Goal: Task Accomplishment & Management: Manage account settings

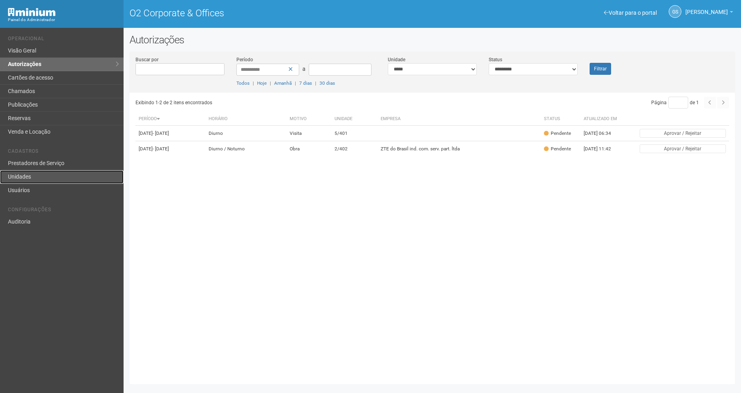
click at [34, 179] on link "Unidades" at bounding box center [62, 177] width 124 height 14
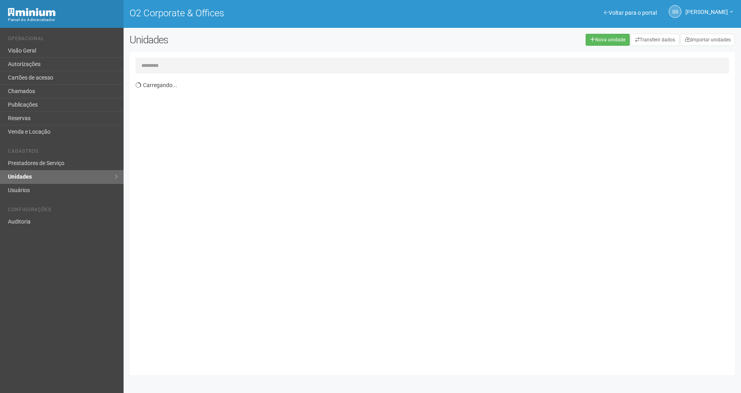
click at [160, 69] on input "text" at bounding box center [432, 66] width 594 height 16
click at [159, 62] on input "text" at bounding box center [432, 66] width 594 height 16
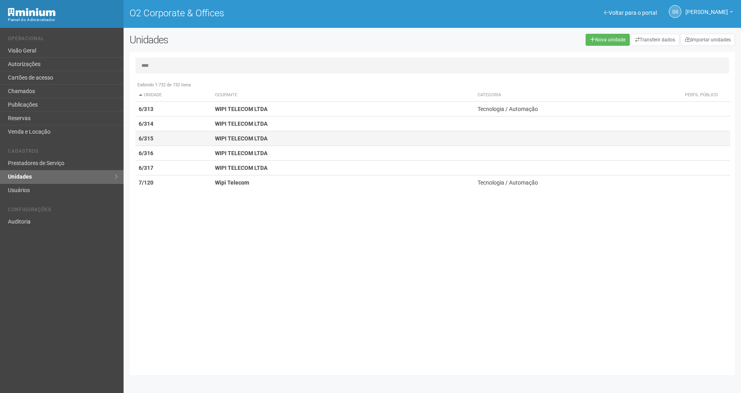
type input "****"
click at [161, 137] on td "6/315" at bounding box center [173, 138] width 77 height 15
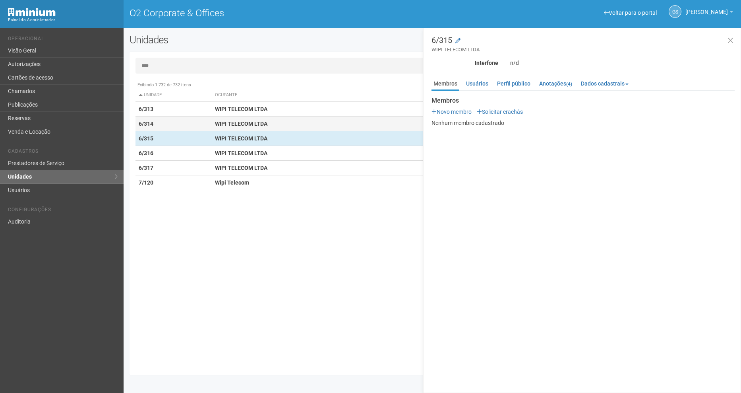
click at [193, 128] on td "6/314" at bounding box center [173, 123] width 77 height 15
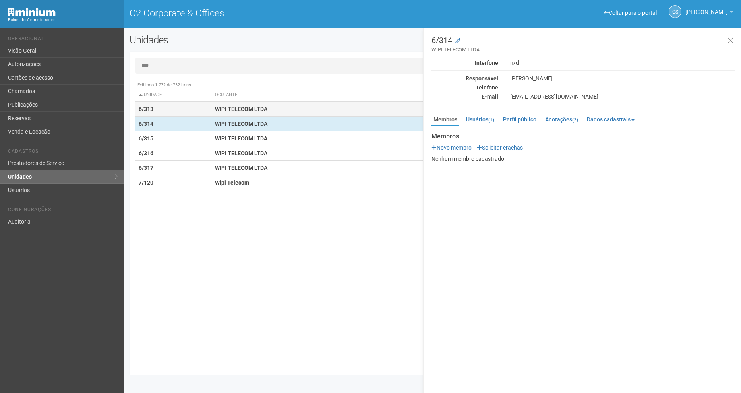
click at [190, 112] on td "6/313" at bounding box center [173, 109] width 77 height 15
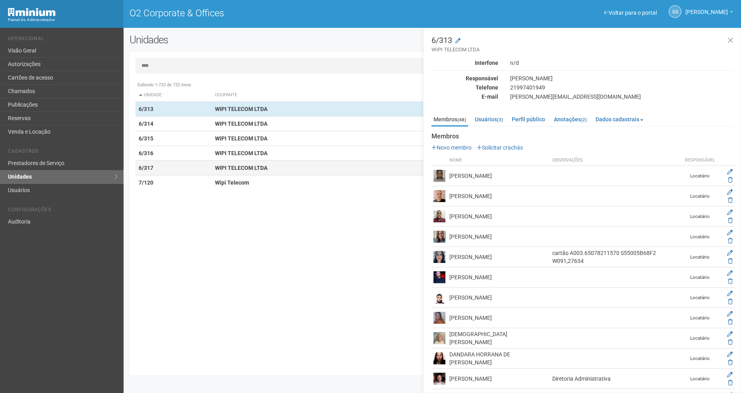
click at [219, 170] on strong "WIPI TELECOM LTDA" at bounding box center [241, 167] width 52 height 6
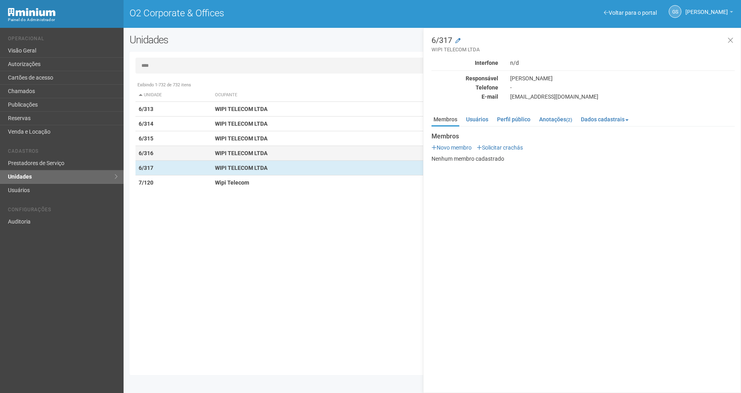
click at [208, 157] on td "6/316" at bounding box center [173, 153] width 77 height 15
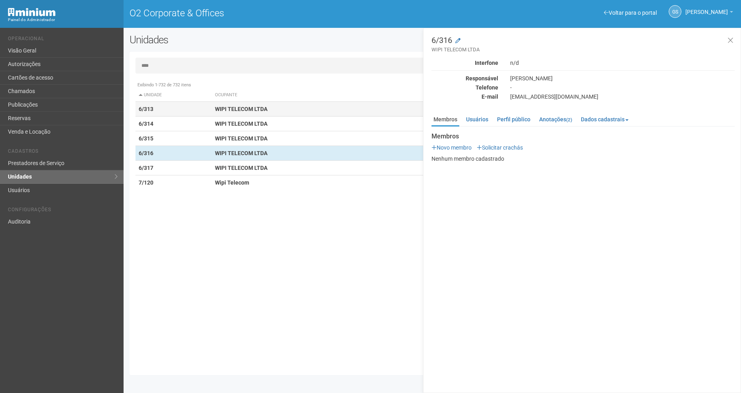
click at [215, 105] on td "WIPI TELECOM LTDA" at bounding box center [343, 109] width 263 height 15
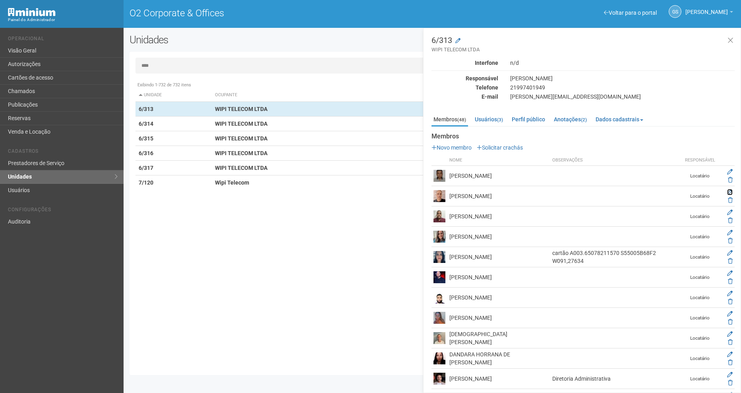
click at [730, 192] on icon at bounding box center [730, 192] width 6 height 6
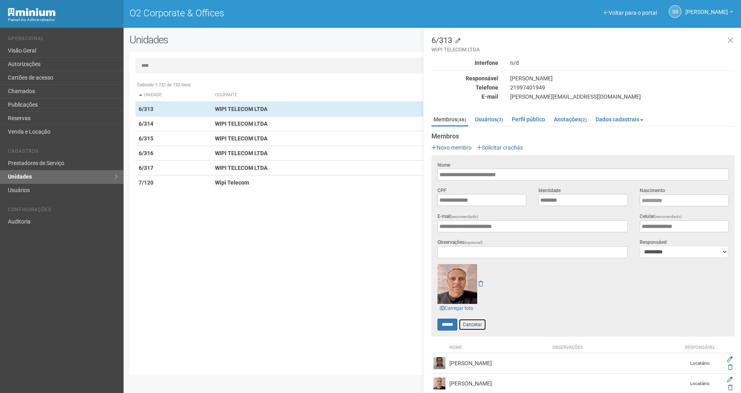
click at [468, 323] on link "Cancelar" at bounding box center [473, 324] width 28 height 12
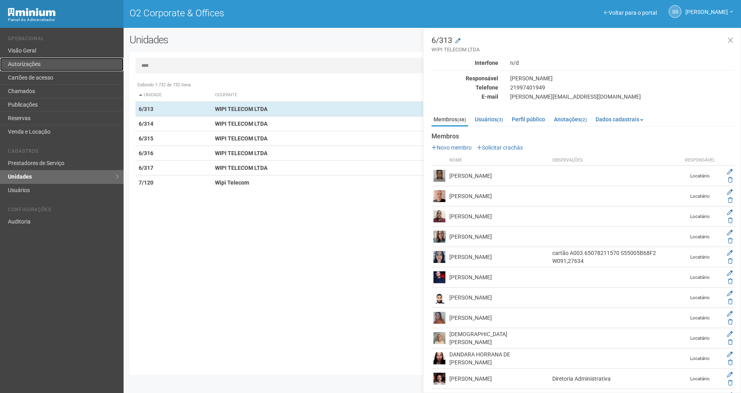
click at [18, 58] on link "Autorizações" at bounding box center [62, 65] width 124 height 14
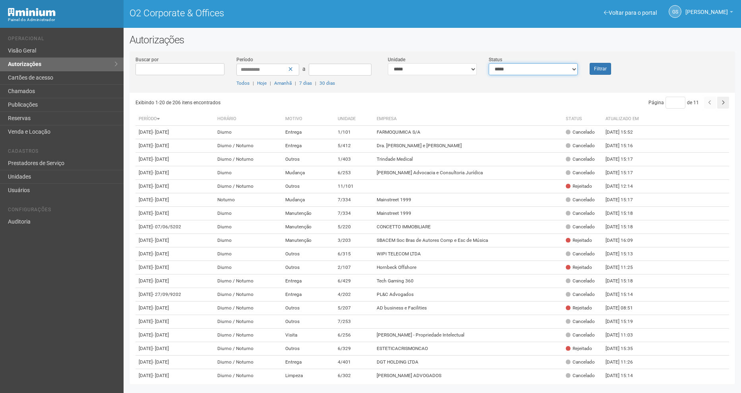
click at [548, 72] on select "**********" at bounding box center [533, 69] width 89 height 12
select select "*"
click at [489, 63] on select "**********" at bounding box center [533, 69] width 89 height 12
click at [600, 68] on button "Filtrar" at bounding box center [600, 69] width 21 height 12
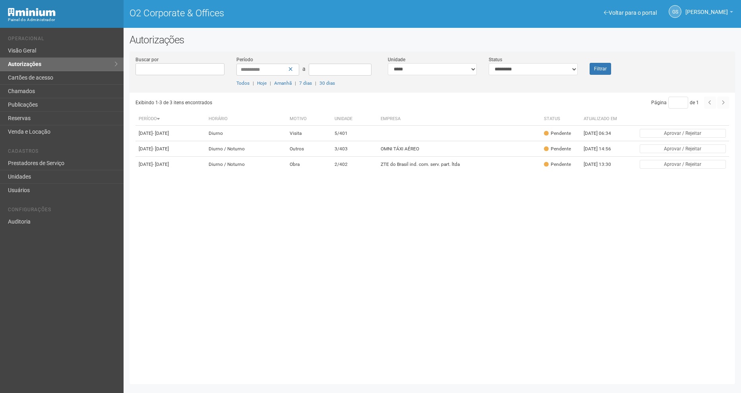
click at [604, 62] on div "Filtrar" at bounding box center [609, 65] width 50 height 19
click at [332, 157] on td "Outros" at bounding box center [309, 148] width 45 height 15
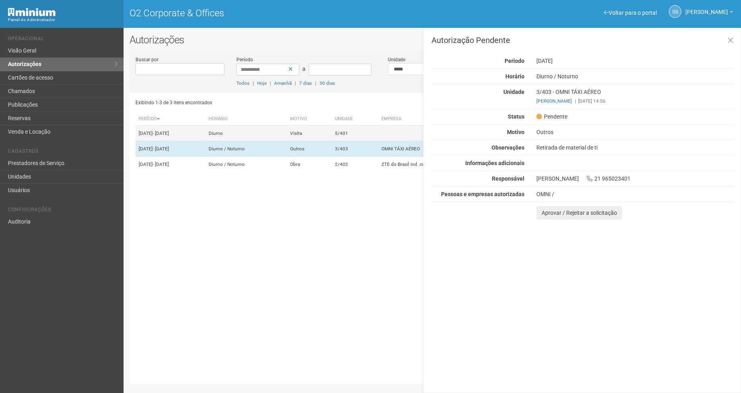
click at [367, 129] on td "5/401" at bounding box center [355, 133] width 46 height 15
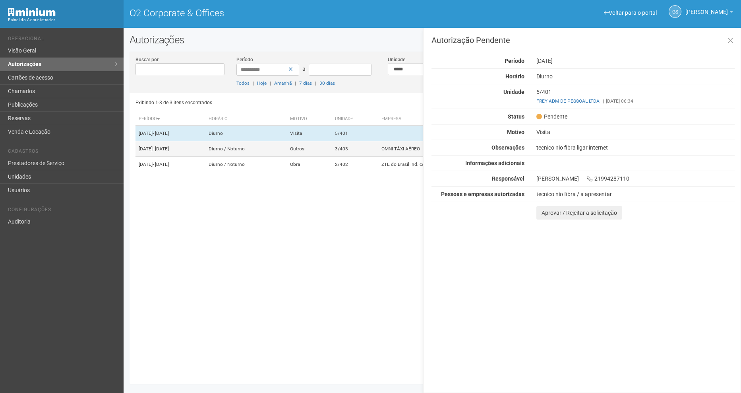
click at [332, 157] on td "Outros" at bounding box center [309, 148] width 45 height 15
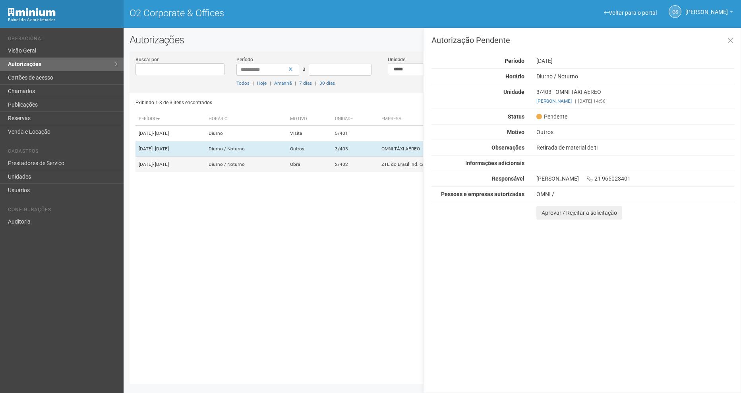
click at [355, 172] on td "2/402" at bounding box center [355, 164] width 46 height 15
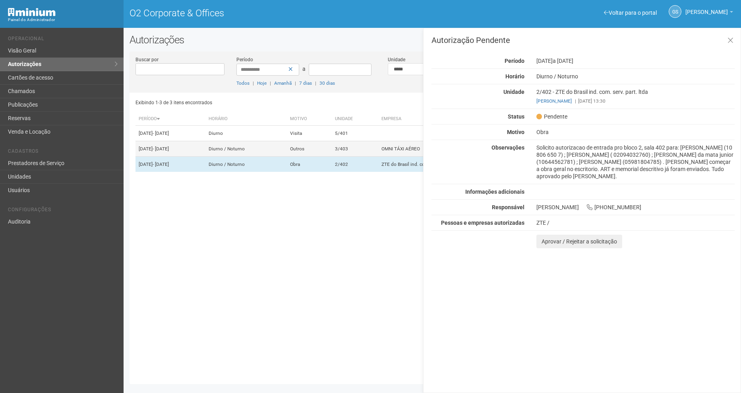
click at [332, 157] on td "Outros" at bounding box center [309, 148] width 45 height 15
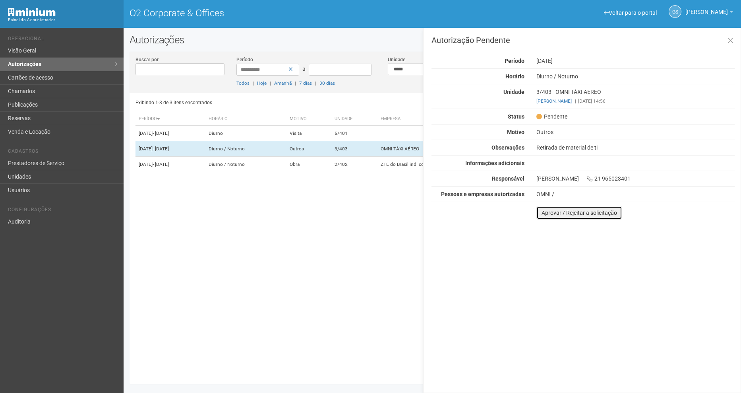
click at [576, 213] on button "Aprovar / Rejeitar a solicitação" at bounding box center [579, 213] width 86 height 14
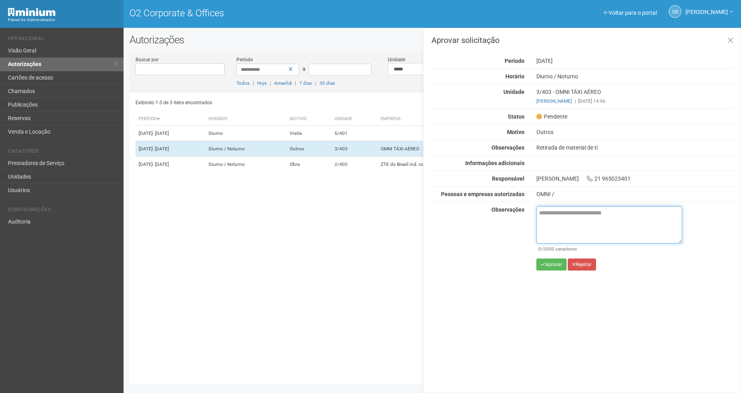
click at [544, 219] on textarea at bounding box center [609, 224] width 146 height 37
paste textarea "**********"
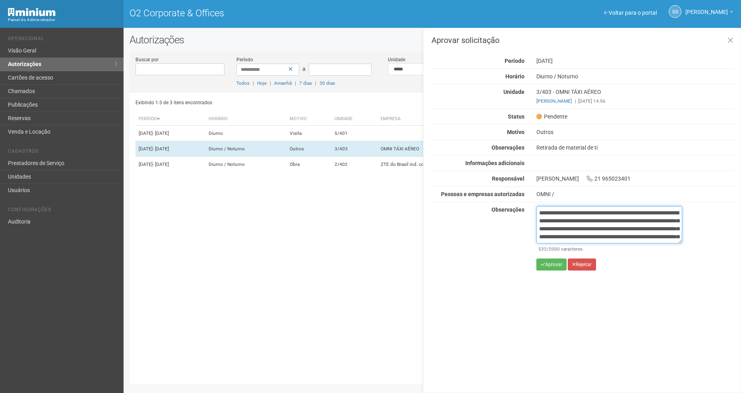
scroll to position [52, 0]
type textarea "**********"
click at [560, 263] on button "Aprovar" at bounding box center [551, 264] width 30 height 12
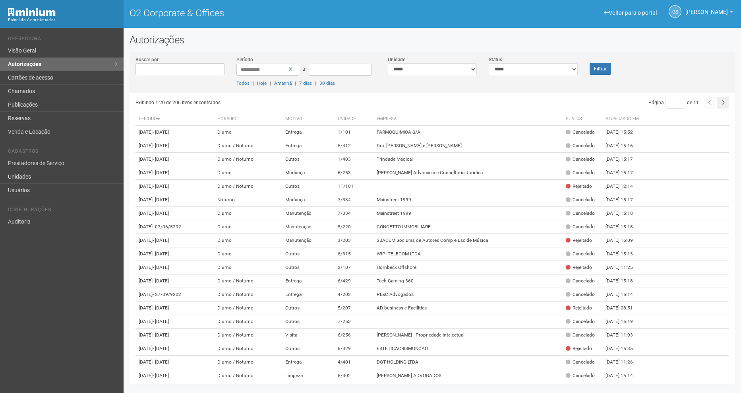
click at [524, 60] on div "**********" at bounding box center [533, 65] width 101 height 19
drag, startPoint x: 524, startPoint y: 69, endPoint x: 522, endPoint y: 74, distance: 5.3
click at [524, 69] on select "**********" at bounding box center [533, 69] width 89 height 12
select select "*"
click at [489, 63] on select "**********" at bounding box center [533, 69] width 89 height 12
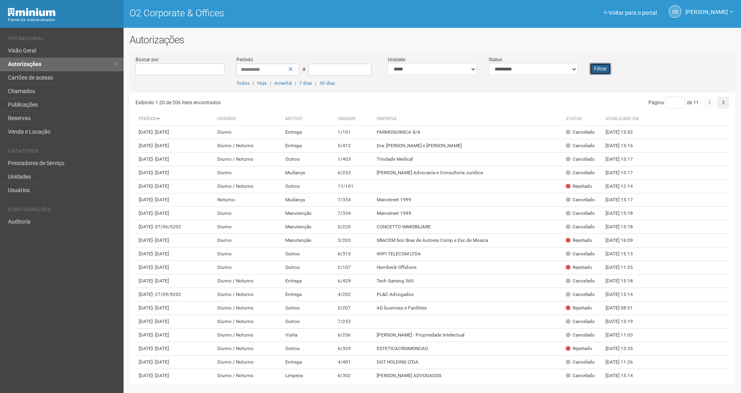
click at [608, 65] on button "Filtrar" at bounding box center [600, 69] width 21 height 12
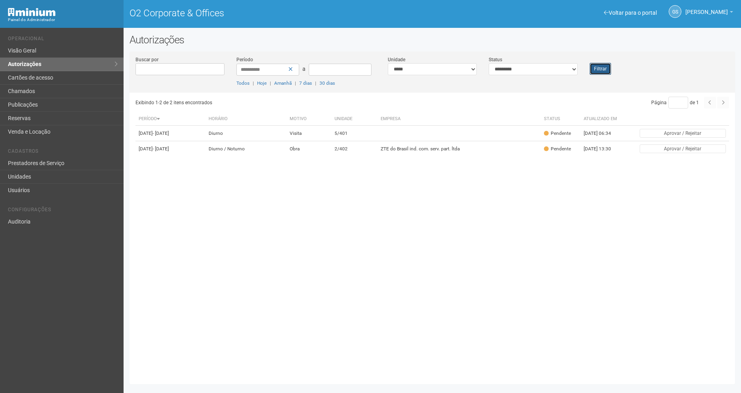
click at [602, 68] on button "Filtrar" at bounding box center [600, 69] width 21 height 12
click at [595, 71] on button "Filtrar" at bounding box center [600, 69] width 21 height 12
click at [610, 66] on button "Filtrar" at bounding box center [600, 69] width 21 height 12
click at [604, 67] on button "Filtrar" at bounding box center [600, 69] width 21 height 12
click at [600, 65] on button "Filtrar" at bounding box center [600, 69] width 21 height 12
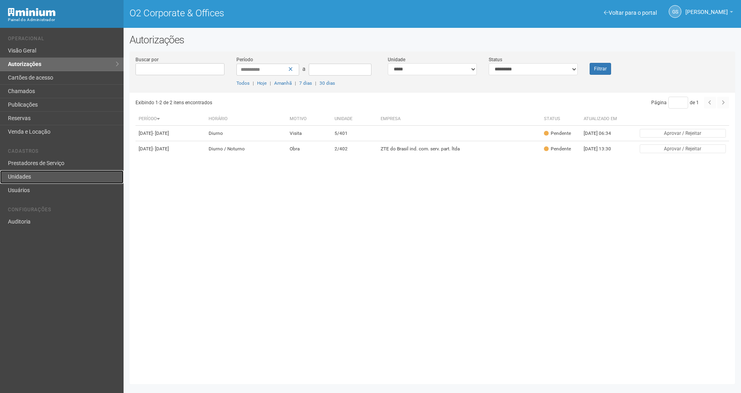
click at [25, 175] on link "Unidades" at bounding box center [62, 177] width 124 height 14
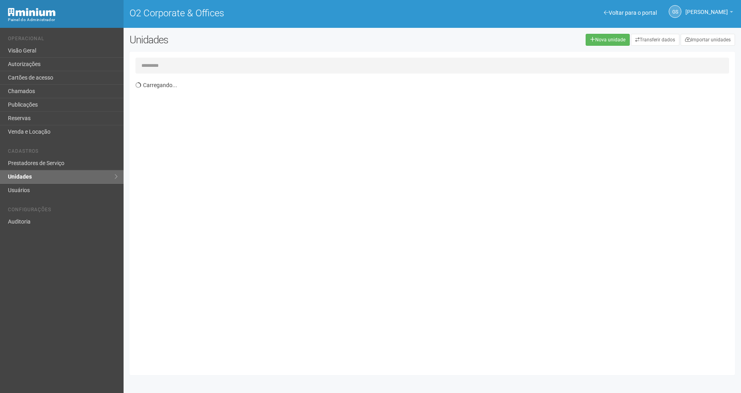
click at [225, 66] on input "text" at bounding box center [432, 66] width 594 height 16
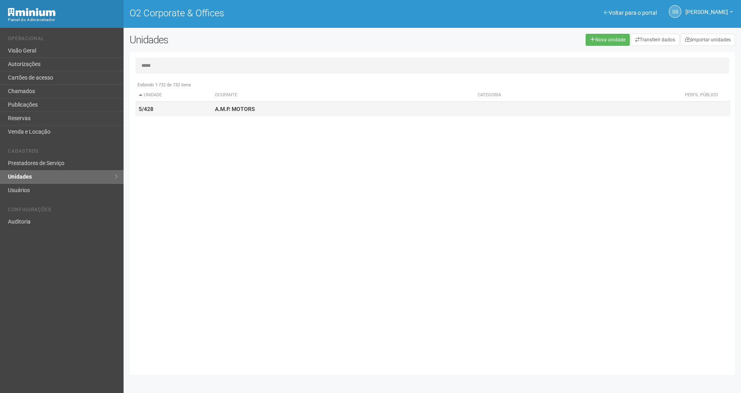
click at [236, 109] on strong "A.M.P. MOTORS" at bounding box center [235, 109] width 40 height 6
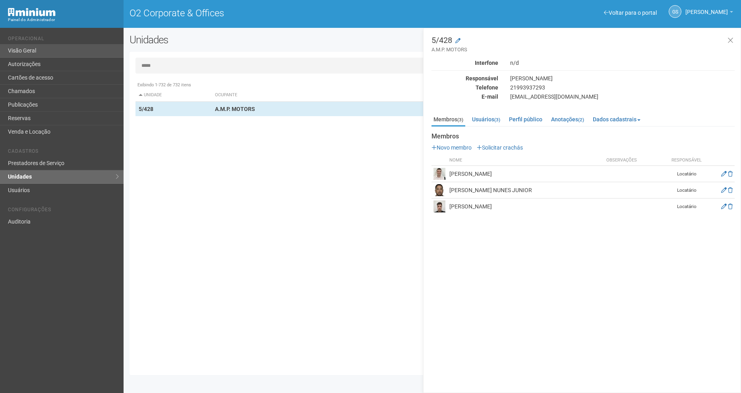
drag, startPoint x: 174, startPoint y: 68, endPoint x: 93, endPoint y: 46, distance: 84.2
click at [79, 51] on div "Voltar para o portal Operacional Visão Geral Autorizações Cartões de acesso Cha…" at bounding box center [370, 210] width 741 height 365
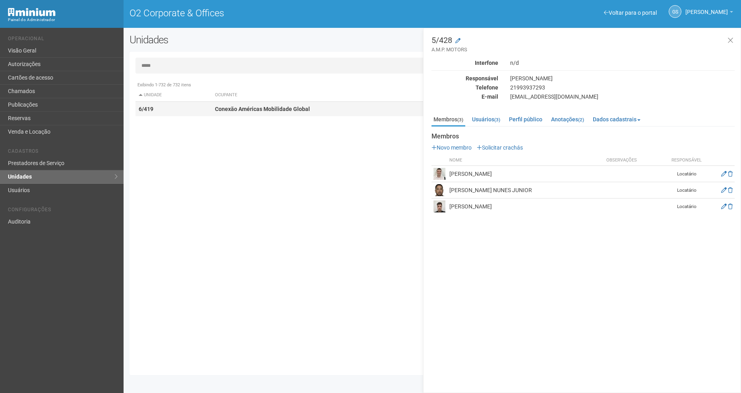
click at [265, 106] on strong "Conexão Américas Mobilidade Global" at bounding box center [262, 109] width 95 height 6
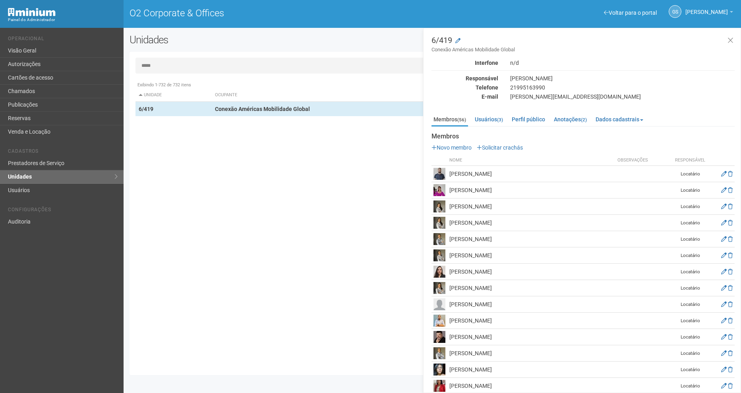
click at [177, 68] on input "*****" at bounding box center [432, 66] width 594 height 16
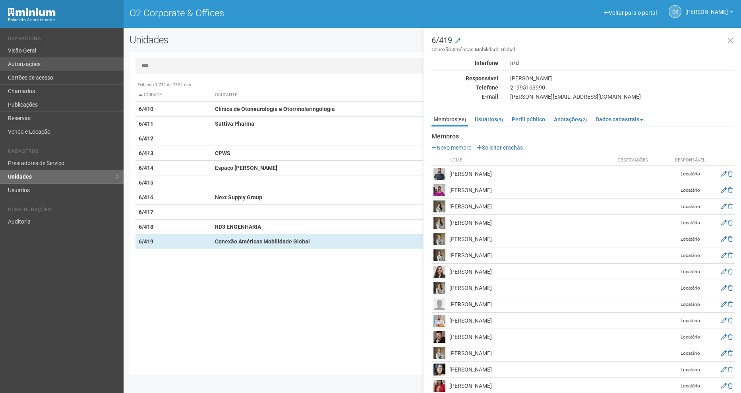
drag, startPoint x: 161, startPoint y: 66, endPoint x: 105, endPoint y: 66, distance: 56.0
click at [106, 66] on div "Voltar para o portal Operacional Visão Geral Autorizações Cartões de acesso Cha…" at bounding box center [370, 210] width 741 height 365
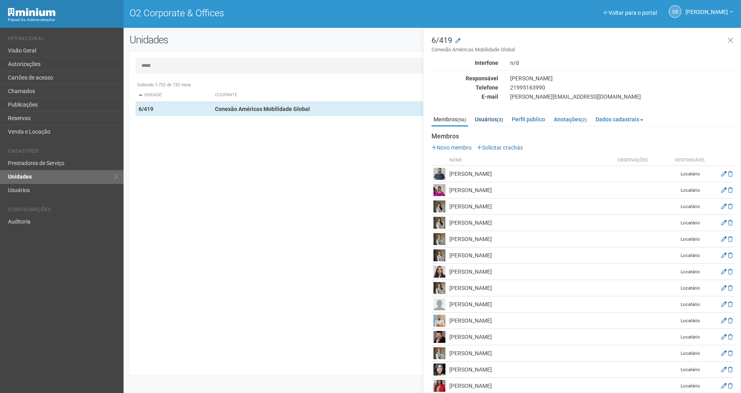
type input "*****"
click at [487, 124] on link "Usuários (3)" at bounding box center [489, 119] width 32 height 12
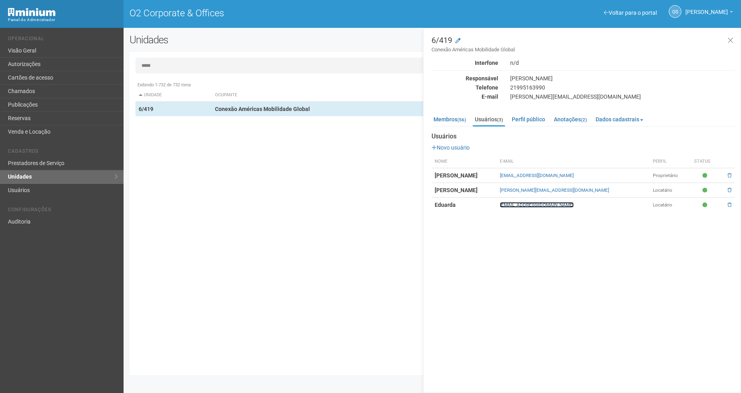
click at [569, 204] on link "[EMAIL_ADDRESS][DOMAIN_NAME]" at bounding box center [537, 205] width 74 height 6
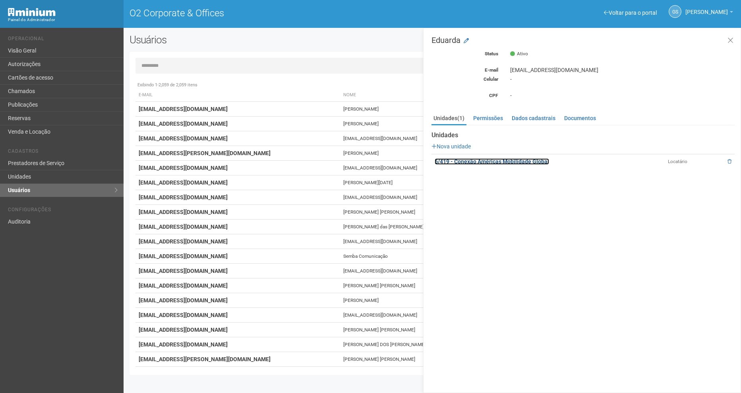
click at [490, 164] on link "6/419 - Conexão Américas Mobilidade Global" at bounding box center [492, 161] width 114 height 6
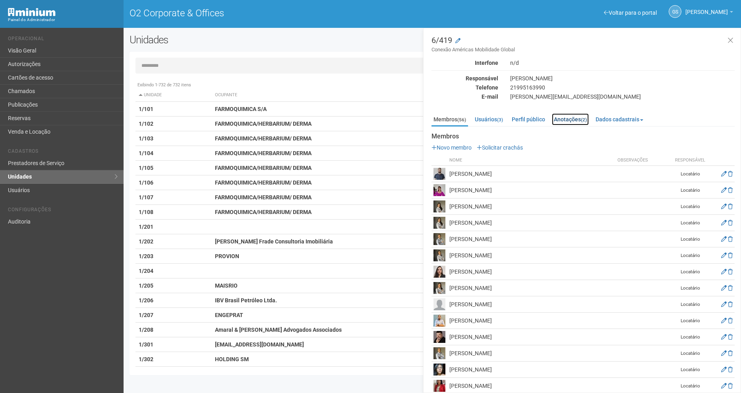
click at [569, 116] on link "Anotações (2)" at bounding box center [570, 119] width 37 height 12
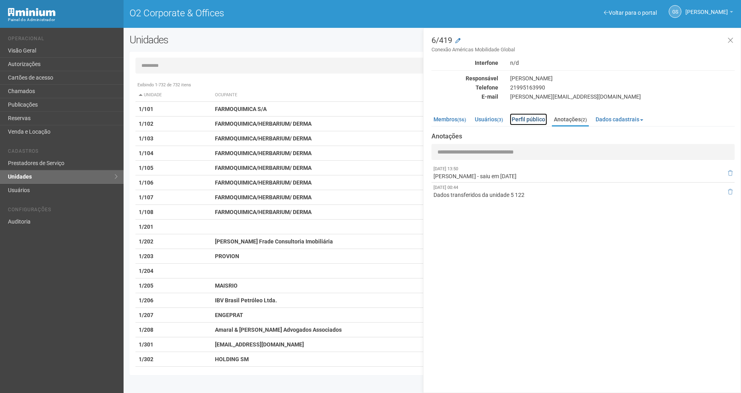
click at [530, 116] on link "Perfil público" at bounding box center [528, 119] width 37 height 12
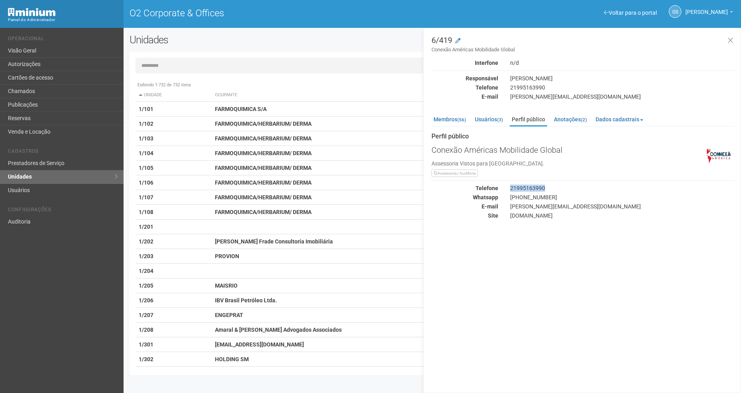
drag, startPoint x: 547, startPoint y: 189, endPoint x: 510, endPoint y: 190, distance: 37.0
click at [510, 190] on div "21995163990" at bounding box center [622, 187] width 236 height 7
drag, startPoint x: 510, startPoint y: 190, endPoint x: 517, endPoint y: 186, distance: 8.9
copy div "21995163990"
click at [449, 121] on link "Membros (56)" at bounding box center [449, 119] width 37 height 12
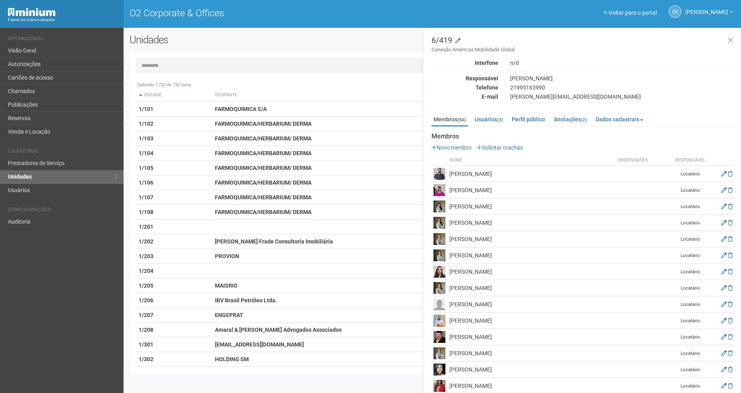
click at [163, 66] on input "text" at bounding box center [432, 66] width 594 height 16
click at [197, 64] on input "text" at bounding box center [432, 66] width 594 height 16
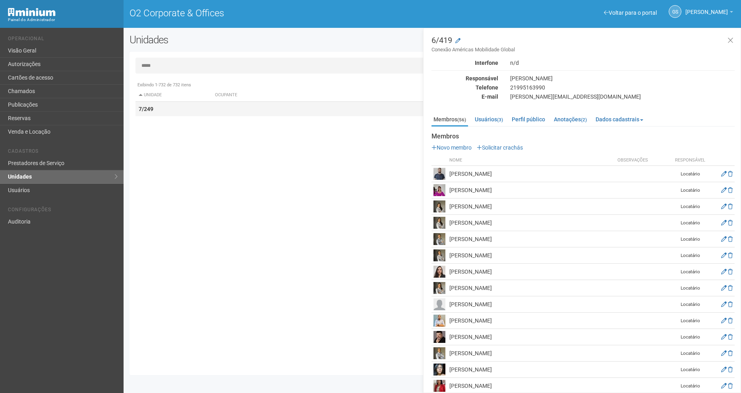
type input "*****"
click at [159, 115] on td "7/249" at bounding box center [173, 109] width 77 height 15
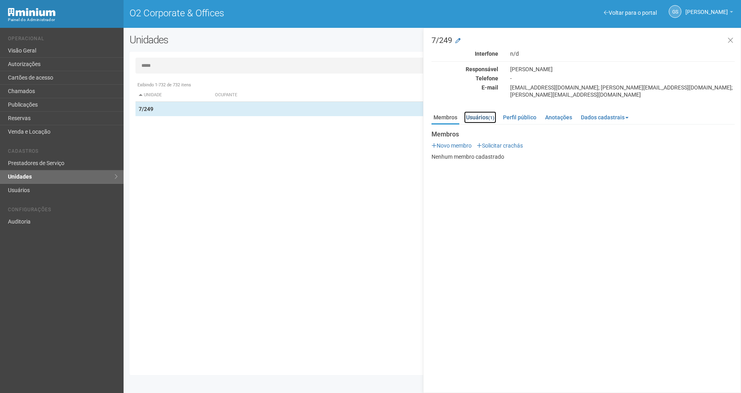
click at [471, 111] on link "Usuários (1)" at bounding box center [480, 117] width 32 height 12
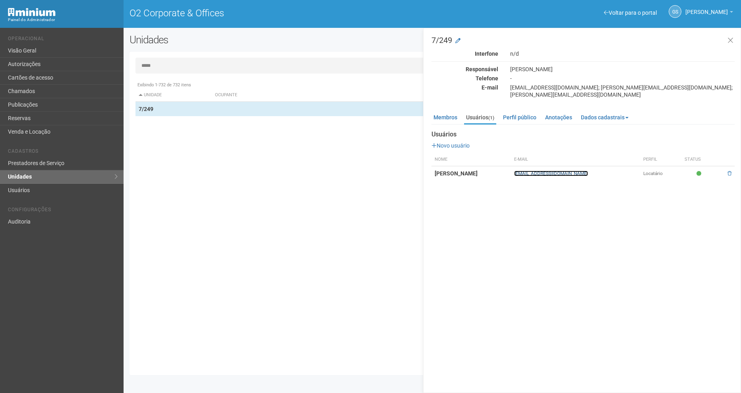
click at [588, 170] on link "monicapintorj@gmail.com" at bounding box center [551, 173] width 74 height 6
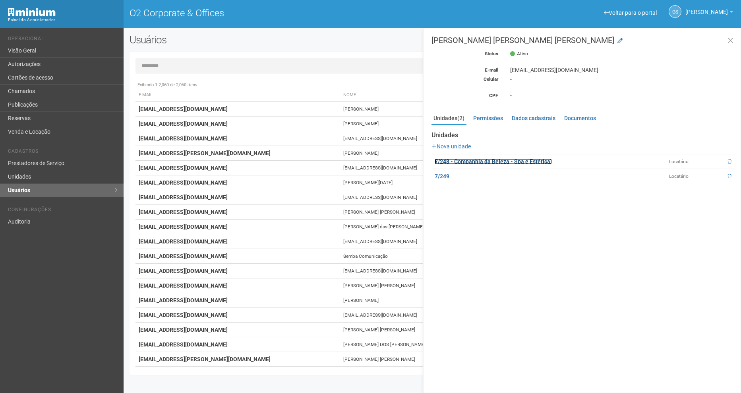
click at [466, 161] on link "7/248 - Companhia da Beleza - Spa e Estética." at bounding box center [493, 161] width 117 height 6
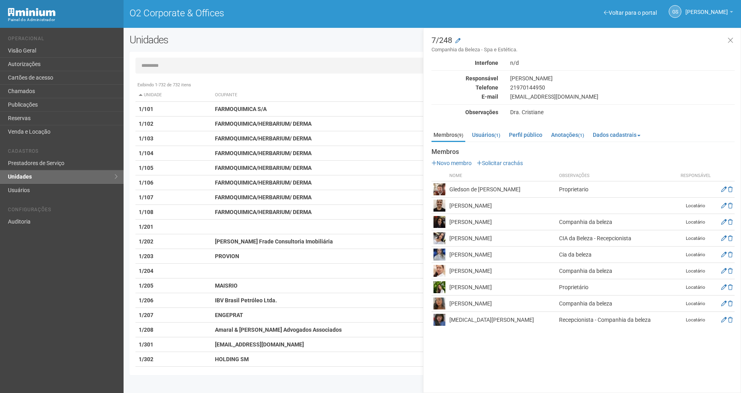
click at [209, 61] on input "text" at bounding box center [432, 66] width 594 height 16
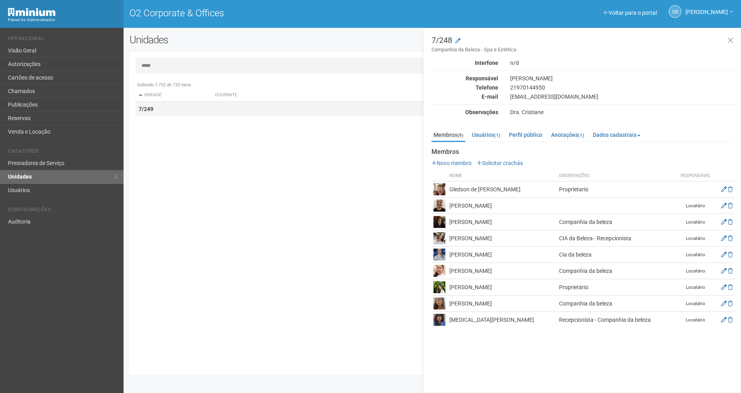
type input "*****"
click at [158, 105] on td "7/249" at bounding box center [173, 109] width 77 height 15
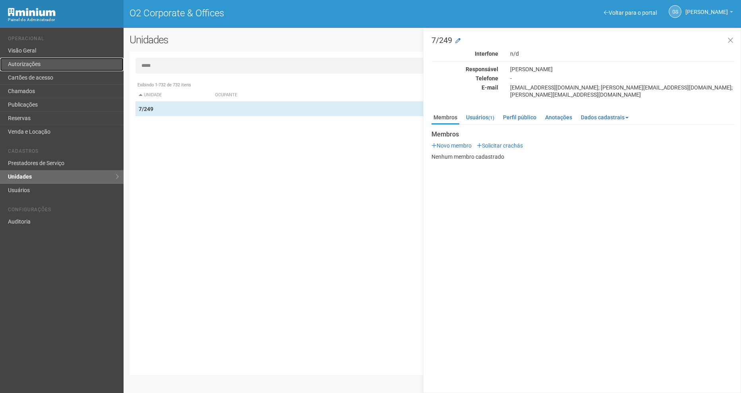
click at [41, 60] on link "Autorizações" at bounding box center [62, 65] width 124 height 14
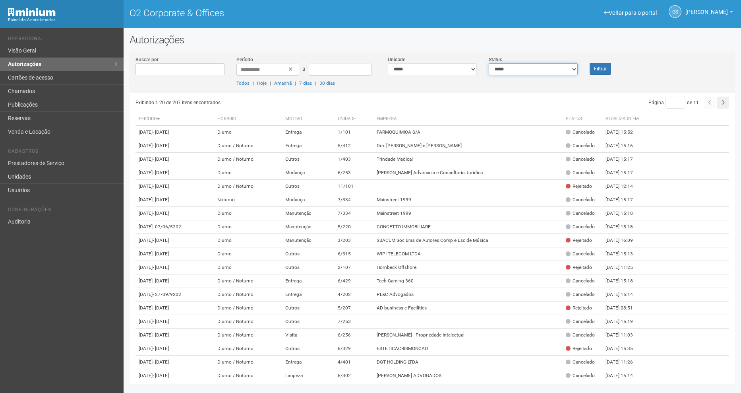
click at [541, 64] on select "**********" at bounding box center [533, 69] width 89 height 12
select select "*"
click at [489, 63] on select "**********" at bounding box center [533, 69] width 89 height 12
click at [606, 71] on button "Filtrar" at bounding box center [600, 69] width 21 height 12
